Goal: Information Seeking & Learning: Learn about a topic

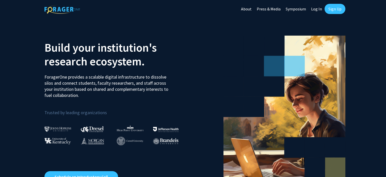
click at [315, 10] on link "Log In" at bounding box center [317, 9] width 16 height 18
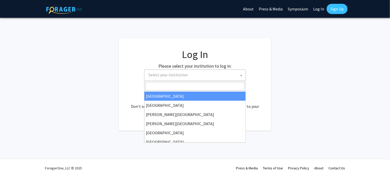
click at [185, 75] on span "Select your institution" at bounding box center [167, 74] width 39 height 5
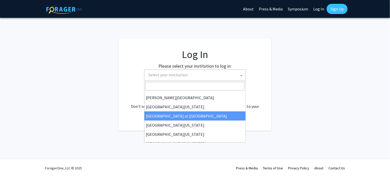
scroll to position [178, 0]
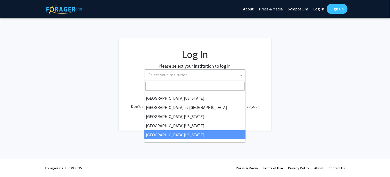
select select "33"
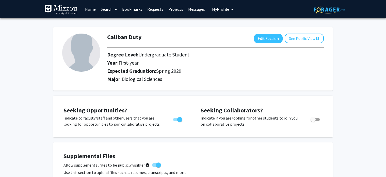
click at [109, 10] on link "Search" at bounding box center [108, 9] width 21 height 18
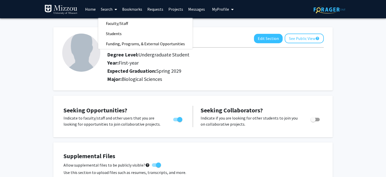
click at [172, 8] on link "Projects" at bounding box center [176, 9] width 20 height 18
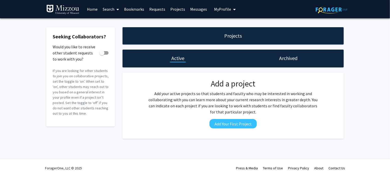
click at [94, 10] on link "Home" at bounding box center [92, 9] width 16 height 18
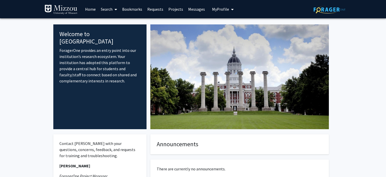
click at [106, 10] on link "Search" at bounding box center [108, 9] width 21 height 18
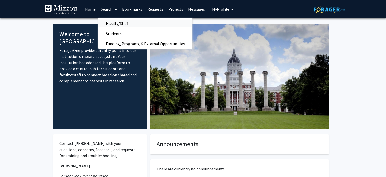
click at [116, 24] on span "Faculty/Staff" at bounding box center [116, 23] width 37 height 10
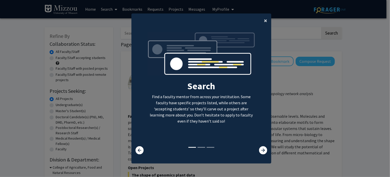
click at [265, 21] on span "×" at bounding box center [265, 21] width 3 height 8
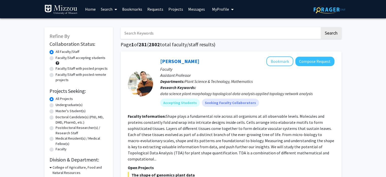
click at [76, 57] on label "Faculty/Staff accepting students" at bounding box center [81, 57] width 50 height 5
click at [59, 57] on input "Faculty/Staff accepting students" at bounding box center [57, 56] width 3 height 3
radio input "true"
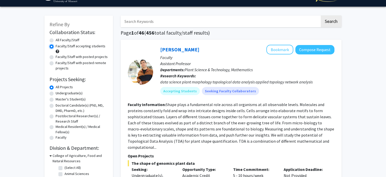
scroll to position [12, 0]
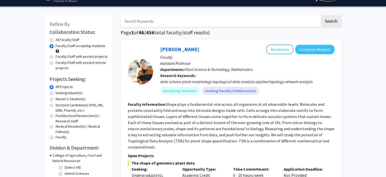
click at [67, 93] on label "Undergraduate(s)" at bounding box center [69, 92] width 27 height 5
click at [59, 93] on input "Undergraduate(s)" at bounding box center [57, 91] width 3 height 3
radio input "true"
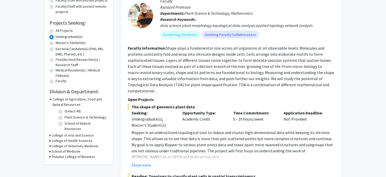
scroll to position [68, 0]
click at [50, 133] on icon at bounding box center [50, 135] width 1 height 5
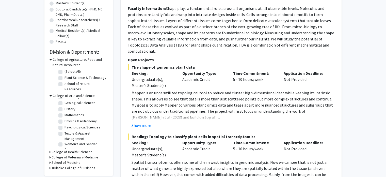
scroll to position [28, 0]
click at [50, 165] on icon at bounding box center [50, 167] width 1 height 5
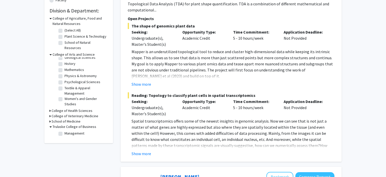
scroll to position [168, 0]
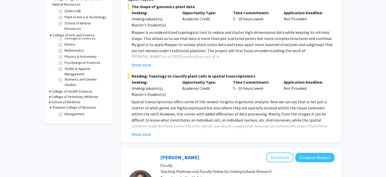
click at [54, 99] on h3 "School of Medicine" at bounding box center [66, 101] width 29 height 5
click at [66, 94] on h3 "College of Veterinary Medicine" at bounding box center [75, 96] width 47 height 5
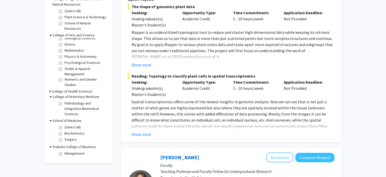
click at [73, 89] on h3 "College of Health Sciences" at bounding box center [72, 91] width 41 height 5
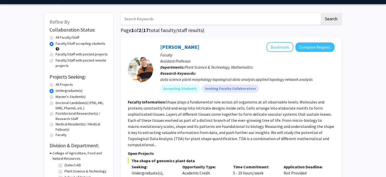
scroll to position [0, 0]
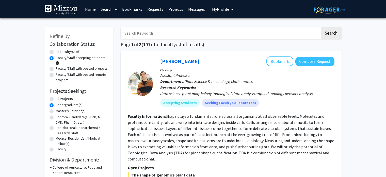
click at [184, 30] on input "Search Keywords" at bounding box center [221, 33] width 200 height 12
click at [216, 43] on h1 "Page 1 of 2 ( 17 total faculty/staff results)" at bounding box center [231, 44] width 221 height 6
click at [197, 32] on input "Search Keywords" at bounding box center [221, 33] width 200 height 12
type input "bone"
click at [321, 27] on button "Search" at bounding box center [331, 33] width 21 height 12
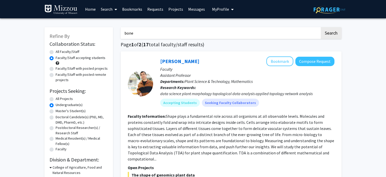
radio input "true"
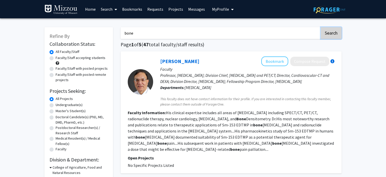
click at [327, 36] on button "Search" at bounding box center [331, 33] width 21 height 12
click at [60, 58] on label "Faculty/Staff accepting students" at bounding box center [81, 57] width 50 height 5
click at [59, 58] on input "Faculty/Staff accepting students" at bounding box center [57, 56] width 3 height 3
radio input "true"
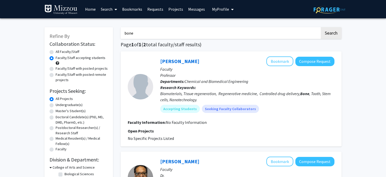
click at [71, 105] on label "Undergraduate(s)" at bounding box center [69, 104] width 27 height 5
click at [59, 105] on input "Undergraduate(s)" at bounding box center [57, 103] width 3 height 3
radio input "true"
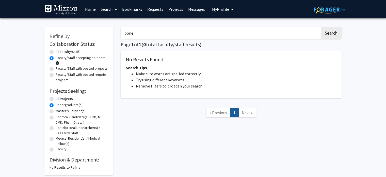
click at [148, 32] on input "bone" at bounding box center [221, 33] width 200 height 12
type input "b"
click at [321, 27] on button "Search" at bounding box center [331, 33] width 21 height 12
radio input "true"
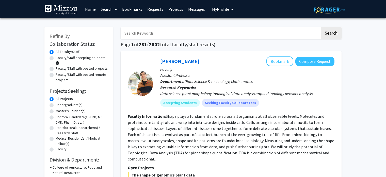
click at [71, 59] on label "Faculty/Staff accepting students" at bounding box center [81, 57] width 50 height 5
click at [59, 58] on input "Faculty/Staff accepting students" at bounding box center [57, 56] width 3 height 3
radio input "true"
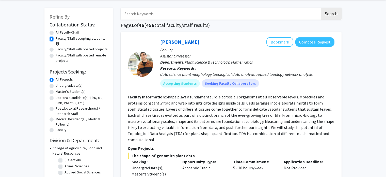
scroll to position [19, 0]
click at [61, 85] on label "Undergraduate(s)" at bounding box center [69, 85] width 27 height 5
click at [59, 85] on input "Undergraduate(s)" at bounding box center [57, 84] width 3 height 3
radio input "true"
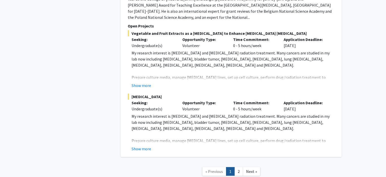
scroll to position [2661, 0]
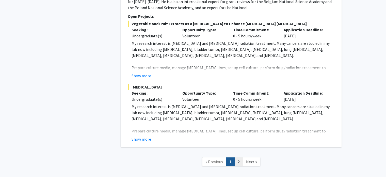
click at [238, 157] on link "2" at bounding box center [239, 161] width 9 height 9
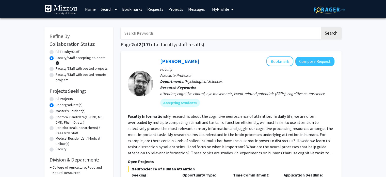
click at [69, 50] on label "All Faculty/Staff" at bounding box center [68, 51] width 24 height 5
click at [59, 50] on input "All Faculty/Staff" at bounding box center [57, 50] width 3 height 3
radio input "true"
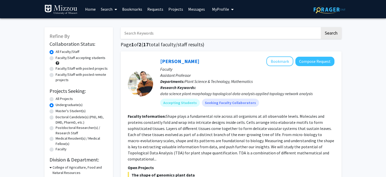
click at [64, 99] on label "All Projects" at bounding box center [64, 98] width 17 height 5
click at [59, 99] on input "All Projects" at bounding box center [57, 97] width 3 height 3
radio input "true"
click at [158, 33] on input "Search Keywords" at bounding box center [221, 33] width 200 height 12
type input "bone"
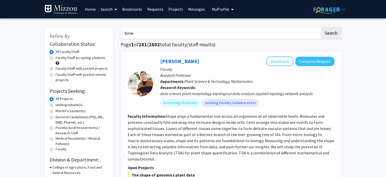
click at [321, 27] on button "Search" at bounding box center [331, 33] width 21 height 12
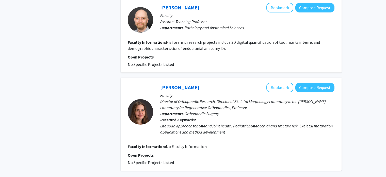
scroll to position [915, 0]
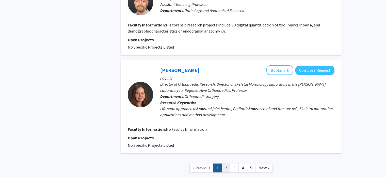
click at [223, 163] on link "2" at bounding box center [226, 167] width 9 height 9
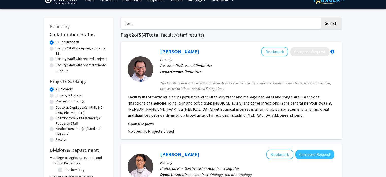
scroll to position [10, 0]
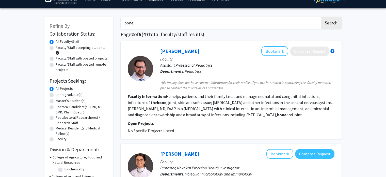
click at [88, 57] on label "Faculty/Staff with posted projects" at bounding box center [82, 58] width 52 height 5
click at [59, 57] on input "Faculty/Staff with posted projects" at bounding box center [57, 57] width 3 height 3
radio input "true"
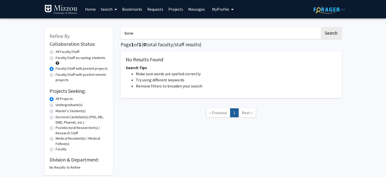
click at [151, 34] on input "bone" at bounding box center [221, 33] width 200 height 12
type input "b"
type input "gene"
click at [321, 27] on button "Search" at bounding box center [331, 33] width 21 height 12
radio input "true"
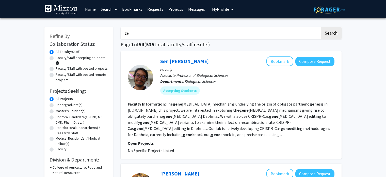
type input "g"
click at [321, 27] on button "Search" at bounding box center [331, 33] width 21 height 12
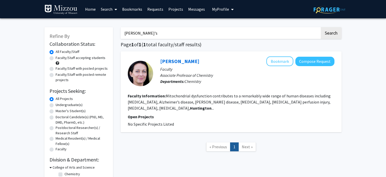
click at [161, 32] on input "[PERSON_NAME]'s" at bounding box center [221, 33] width 200 height 12
type input "h"
click at [321, 27] on button "Search" at bounding box center [331, 33] width 21 height 12
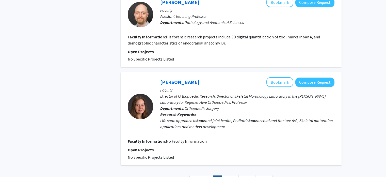
scroll to position [915, 0]
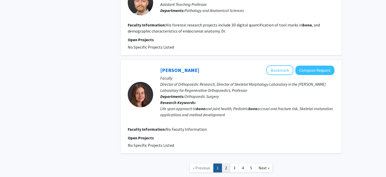
click at [225, 163] on link "2" at bounding box center [226, 167] width 9 height 9
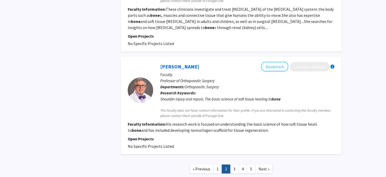
scroll to position [877, 0]
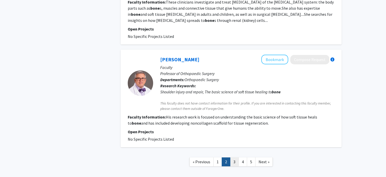
click at [234, 157] on link "3" at bounding box center [234, 161] width 9 height 9
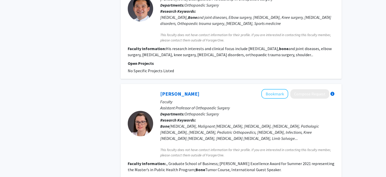
scroll to position [884, 0]
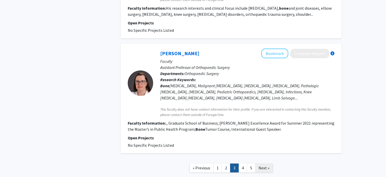
click at [263, 165] on span "Next »" at bounding box center [264, 167] width 11 height 5
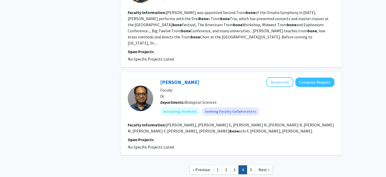
scroll to position [912, 0]
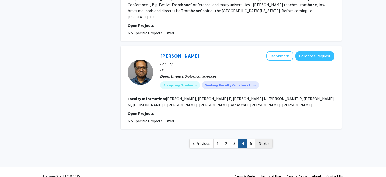
click at [263, 141] on span "Next »" at bounding box center [264, 143] width 11 height 5
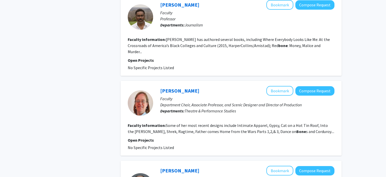
scroll to position [504, 0]
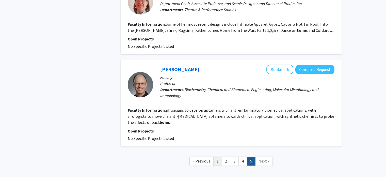
click at [218, 157] on link "1" at bounding box center [218, 161] width 9 height 9
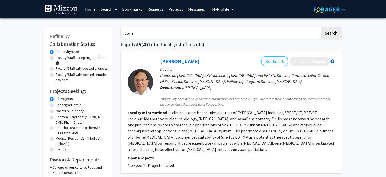
click at [164, 29] on input "bone" at bounding box center [221, 33] width 200 height 12
type input "b"
click at [321, 27] on button "Search" at bounding box center [331, 33] width 21 height 12
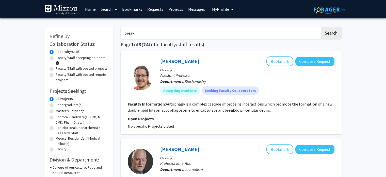
click at [150, 31] on input "break" at bounding box center [221, 33] width 200 height 12
type input "b"
click at [334, 33] on button "Search" at bounding box center [331, 33] width 21 height 12
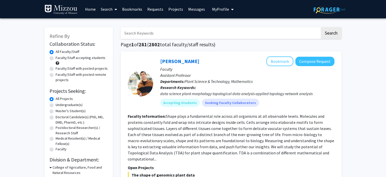
click at [74, 58] on label "Faculty/Staff accepting students" at bounding box center [81, 57] width 50 height 5
click at [59, 58] on input "Faculty/Staff accepting students" at bounding box center [57, 56] width 3 height 3
radio input "true"
click at [72, 105] on label "Undergraduate(s)" at bounding box center [69, 104] width 27 height 5
click at [59, 105] on input "Undergraduate(s)" at bounding box center [57, 103] width 3 height 3
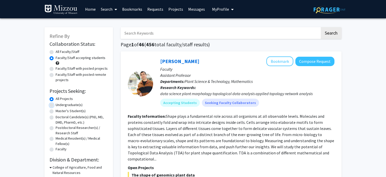
radio input "true"
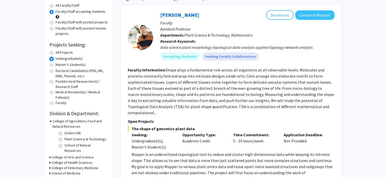
scroll to position [46, 0]
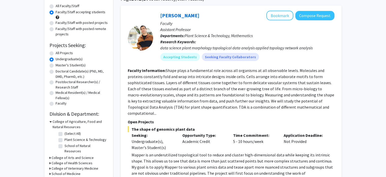
click at [68, 53] on label "All Projects" at bounding box center [64, 52] width 17 height 5
click at [59, 53] on input "All Projects" at bounding box center [57, 51] width 3 height 3
radio input "true"
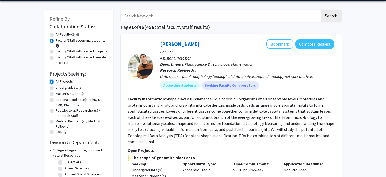
scroll to position [18, 0]
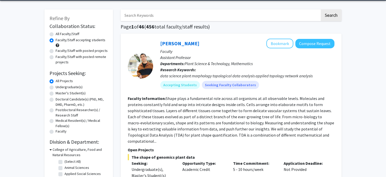
click at [88, 52] on label "Faculty/Staff with posted projects" at bounding box center [82, 50] width 52 height 5
click at [59, 51] on input "Faculty/Staff with posted projects" at bounding box center [57, 49] width 3 height 3
radio input "true"
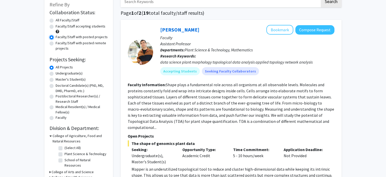
scroll to position [29, 0]
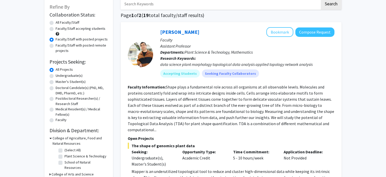
click at [73, 29] on label "Faculty/Staff accepting students" at bounding box center [81, 28] width 50 height 5
click at [59, 29] on input "Faculty/Staff accepting students" at bounding box center [57, 27] width 3 height 3
radio input "true"
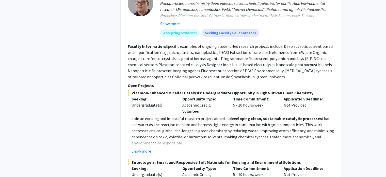
scroll to position [963, 0]
